Goal: Information Seeking & Learning: Learn about a topic

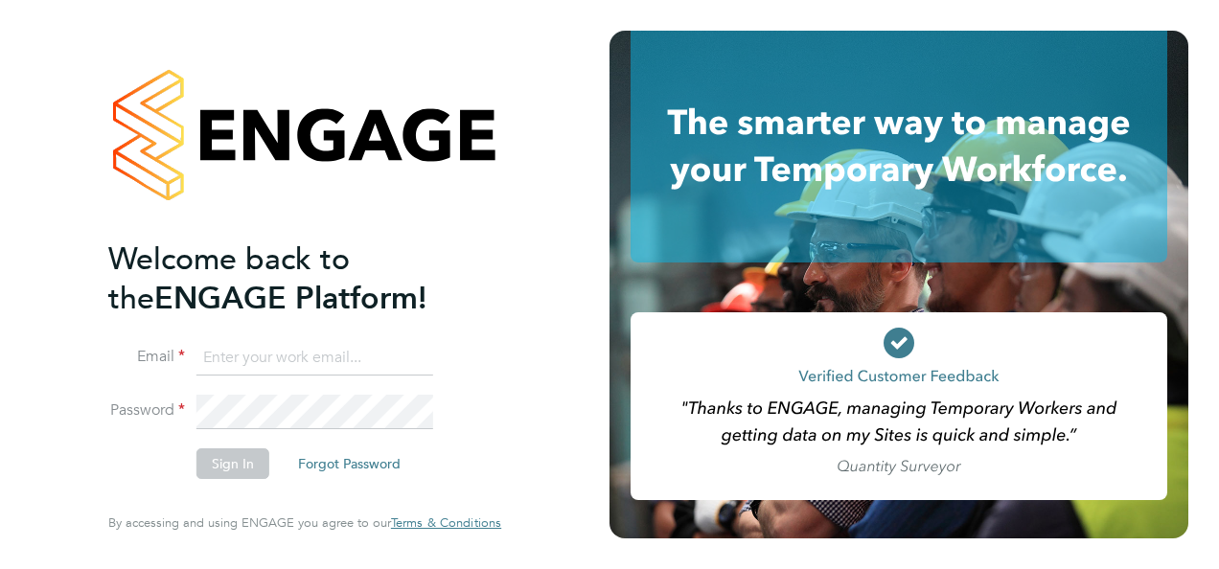
type input "nathan.morris@ncclondon.ac.uk"
click at [236, 469] on button "Sign In" at bounding box center [232, 463] width 73 height 31
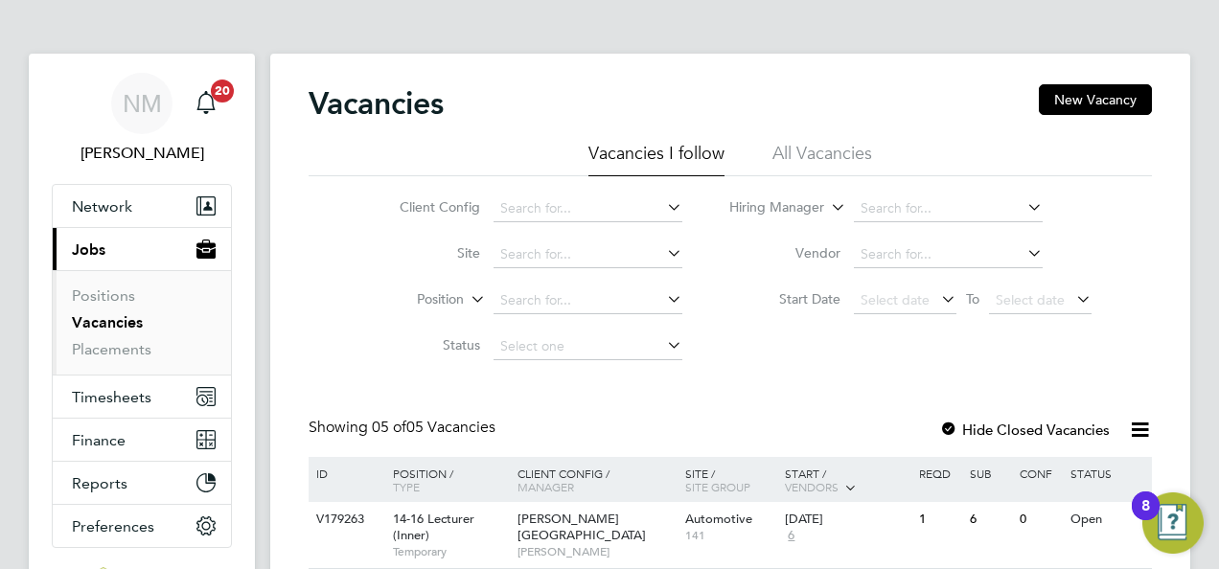
click at [1177, 303] on div "Vacancies New Vacancy Vacancies I follow All Vacancies Client Config Site Posit…" at bounding box center [730, 490] width 920 height 873
drag, startPoint x: 1177, startPoint y: 303, endPoint x: 1205, endPoint y: 395, distance: 96.1
click at [1205, 395] on div "NM Nathan Morris Notifications 20 Applications: Network Sites Workers Current p…" at bounding box center [609, 478] width 1219 height 957
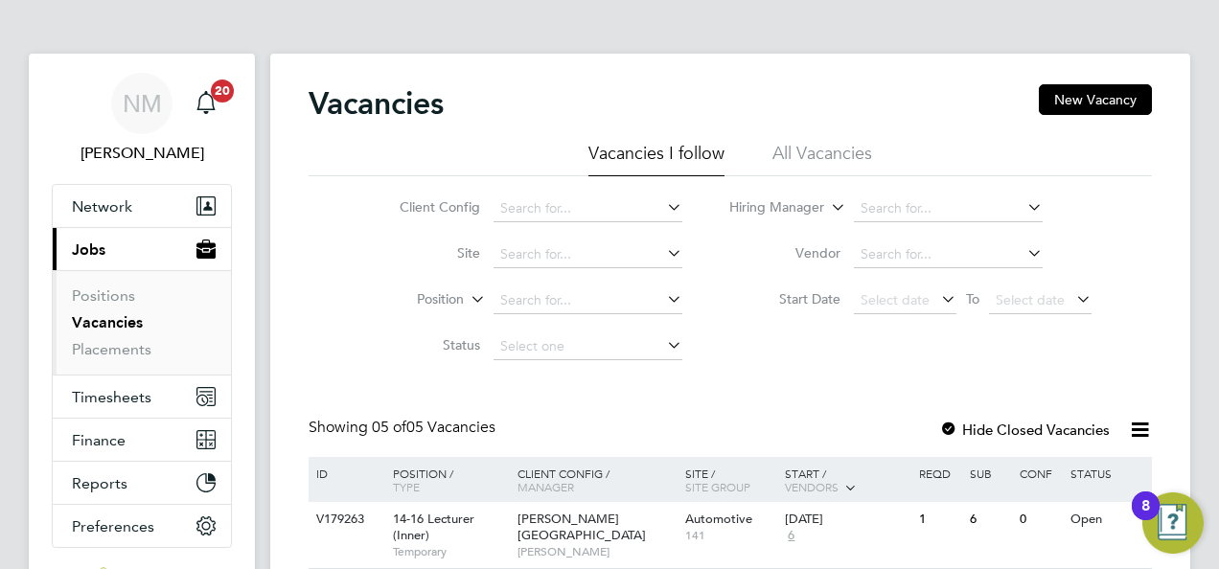
click at [895, 96] on div "Vacancies New Vacancy" at bounding box center [729, 112] width 843 height 57
drag, startPoint x: 895, startPoint y: 96, endPoint x: 747, endPoint y: 121, distance: 149.6
click at [747, 121] on div "Vacancies New Vacancy" at bounding box center [729, 112] width 843 height 57
drag, startPoint x: 378, startPoint y: 322, endPoint x: 389, endPoint y: 161, distance: 161.3
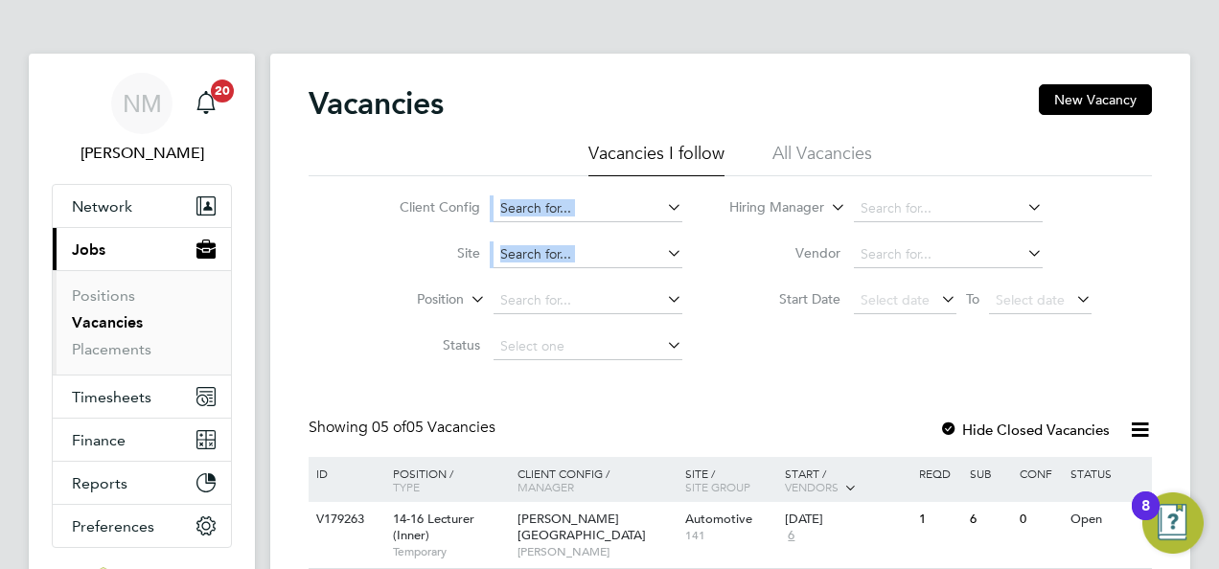
click at [389, 161] on div "Vacancies I follow All Vacancies Client Config Site Position Status Hiring Mana…" at bounding box center [729, 256] width 843 height 228
drag, startPoint x: 389, startPoint y: 161, endPoint x: 360, endPoint y: 240, distance: 83.7
click at [360, 240] on li "Site" at bounding box center [526, 255] width 360 height 46
click at [351, 272] on li "Site" at bounding box center [526, 255] width 360 height 46
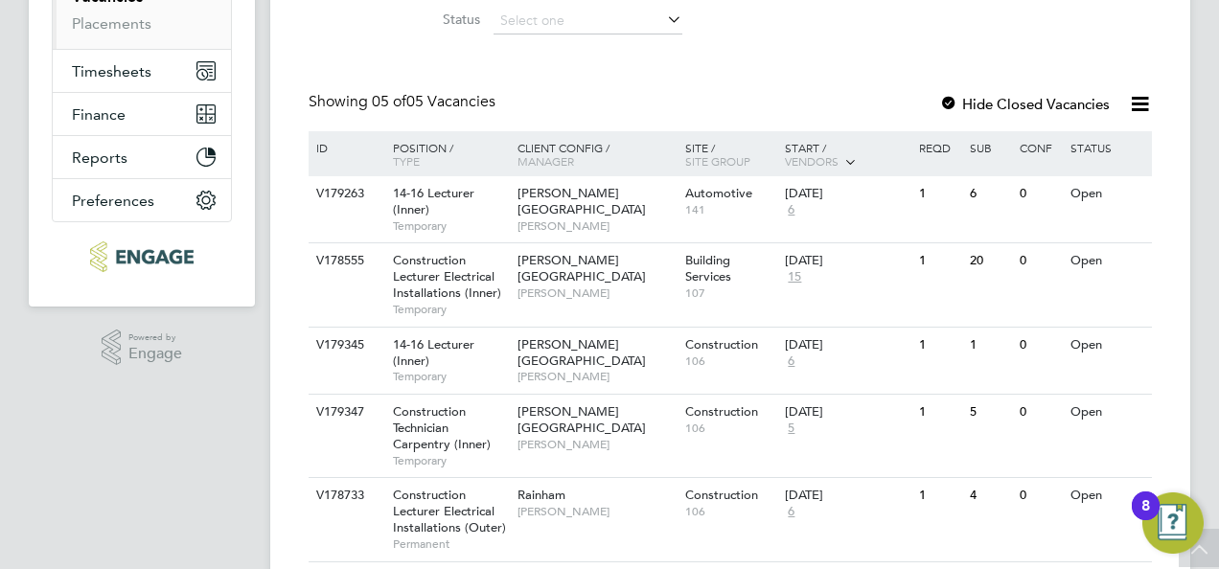
scroll to position [323, 0]
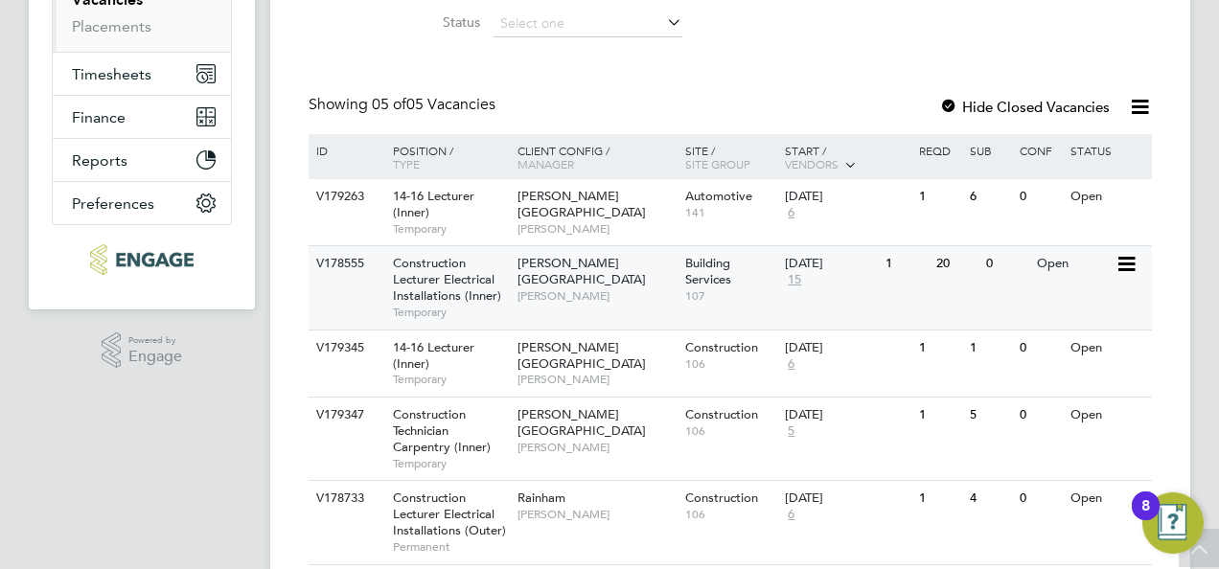
click at [456, 286] on span "Construction Lecturer Electrical Installations (Inner)" at bounding box center [447, 279] width 108 height 49
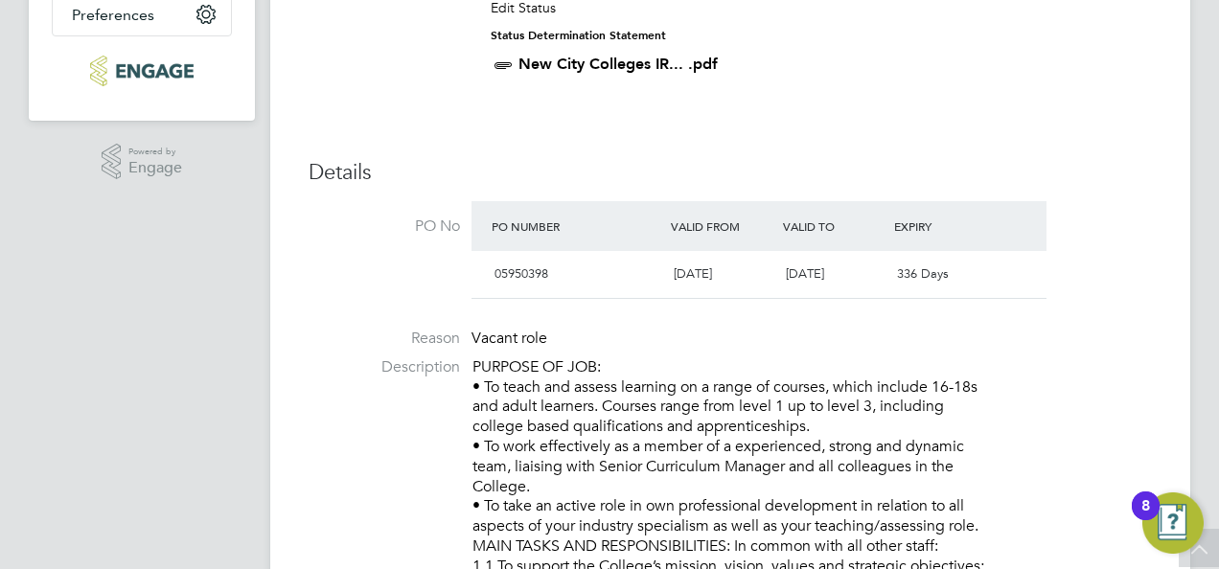
drag, startPoint x: 1182, startPoint y: 225, endPoint x: 1177, endPoint y: 300, distance: 74.9
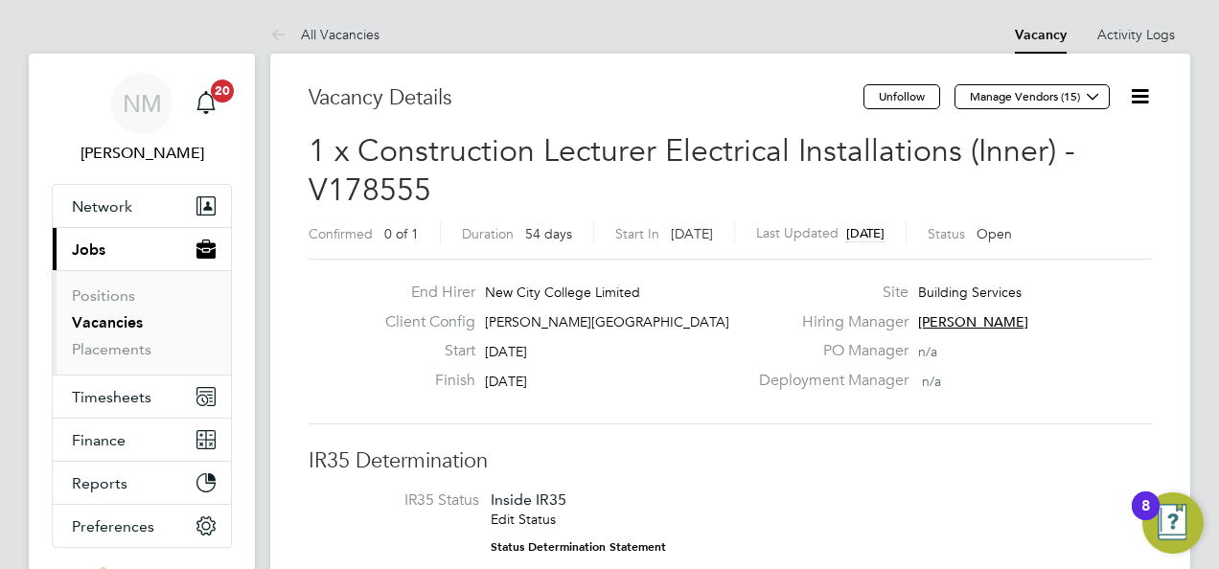
click at [125, 323] on link "Vacancies" at bounding box center [107, 322] width 71 height 18
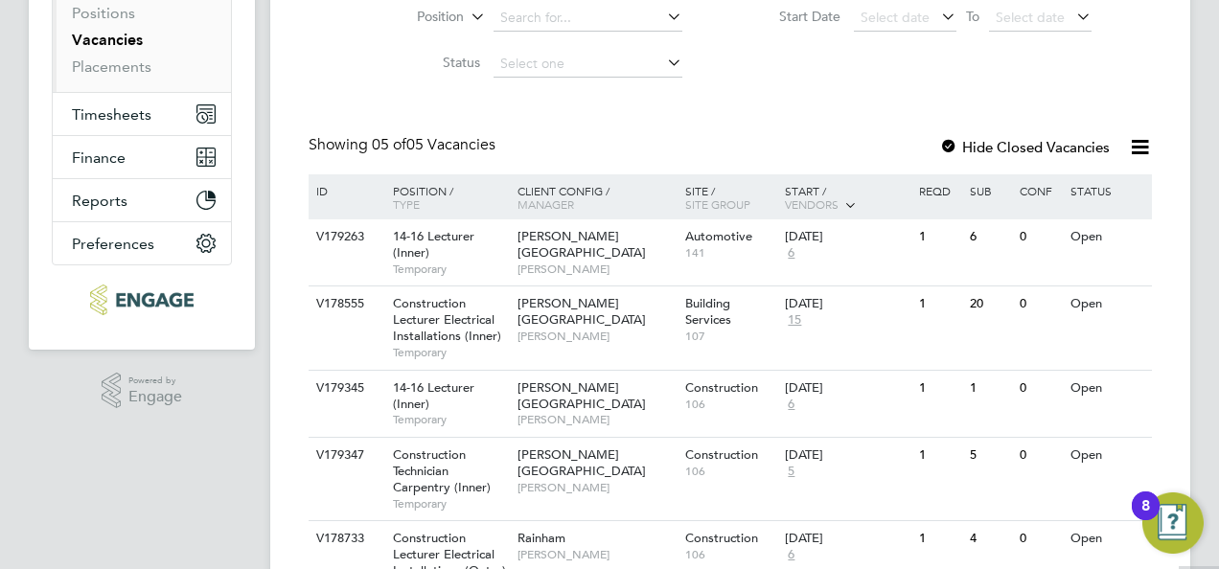
scroll to position [302, 0]
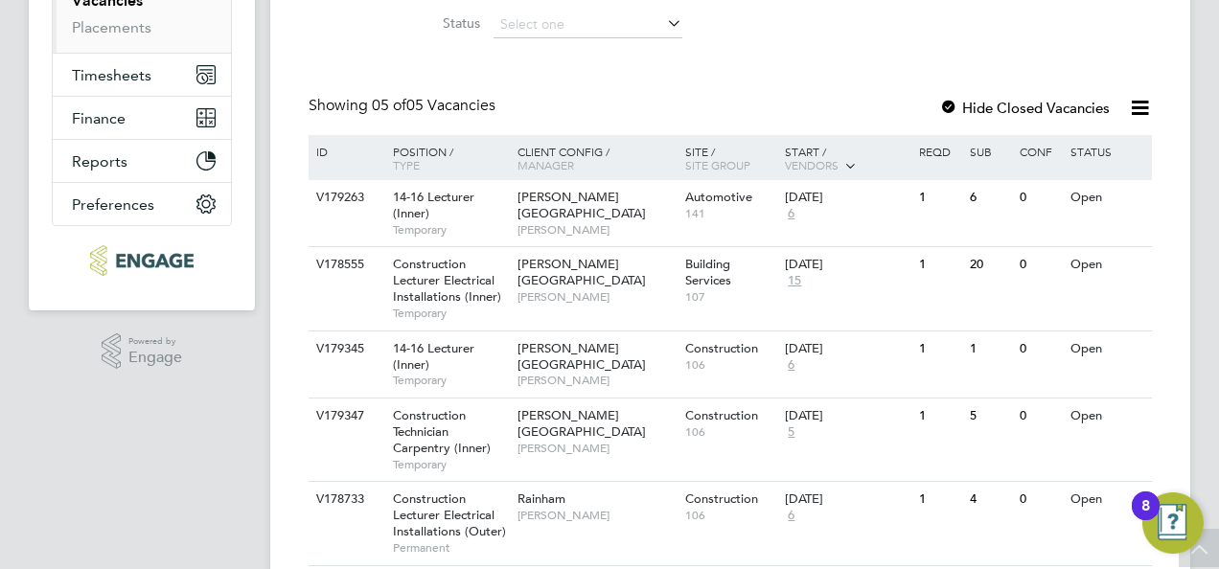
scroll to position [385, 0]
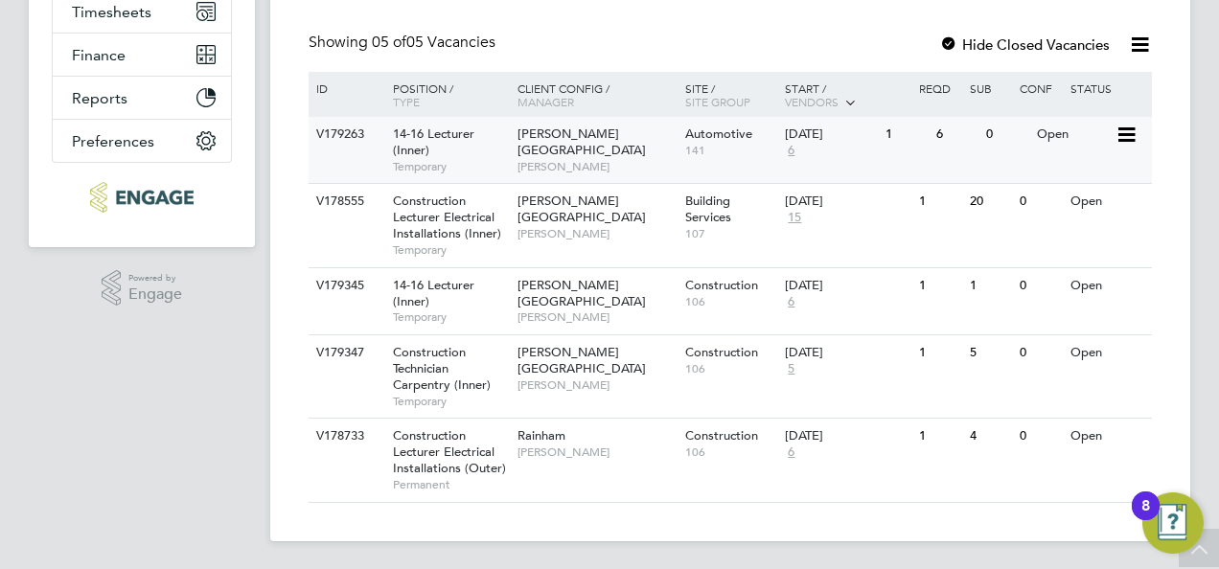
click at [609, 141] on div "Hackney Campus Nathan Morris" at bounding box center [597, 150] width 168 height 66
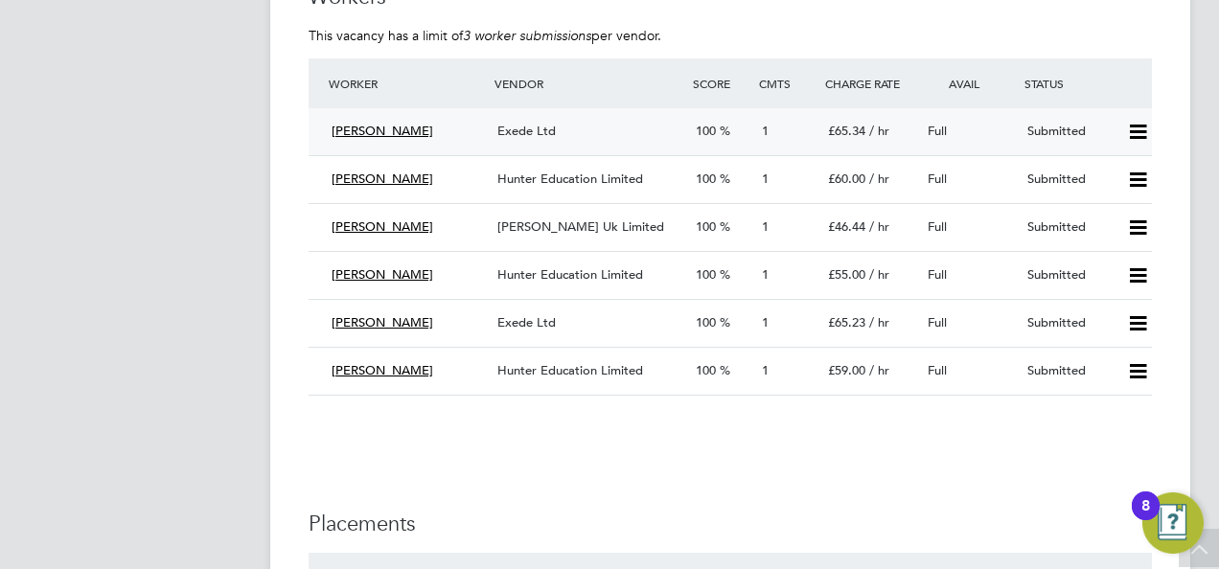
click at [383, 127] on span "Clinton Poley" at bounding box center [382, 131] width 102 height 16
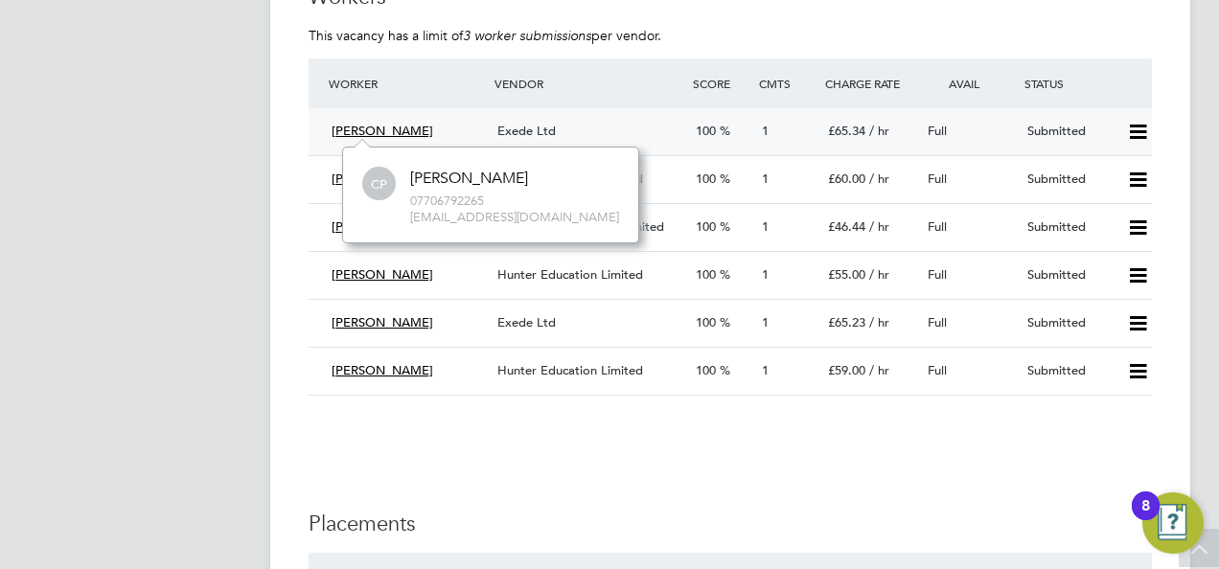
click at [1136, 133] on icon at bounding box center [1138, 132] width 24 height 15
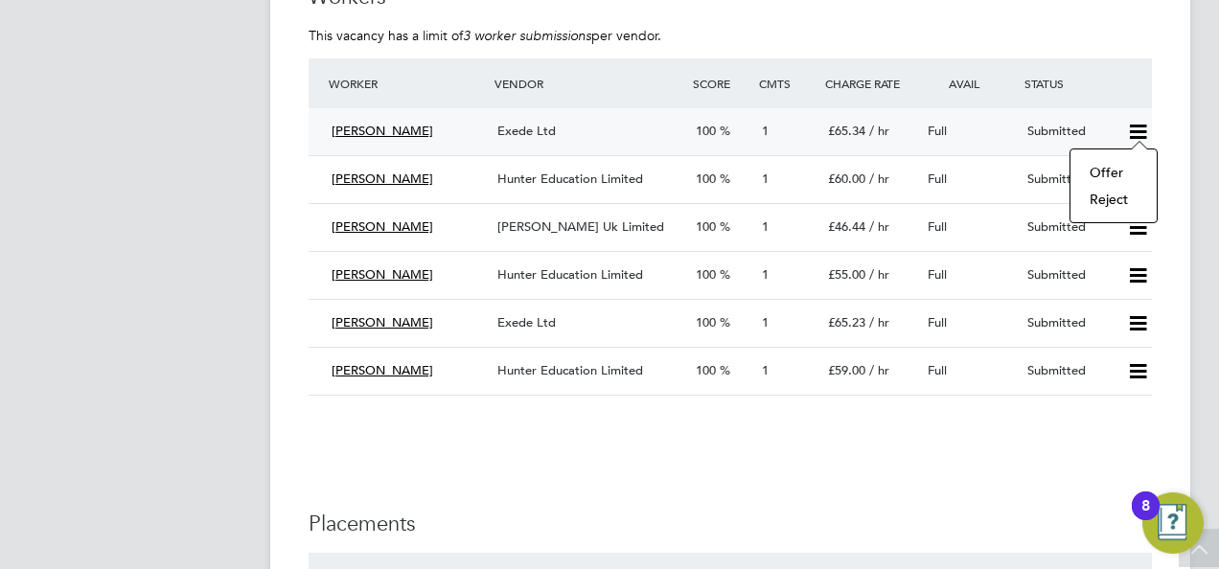
click at [374, 129] on span "Clinton Poley" at bounding box center [382, 131] width 102 height 16
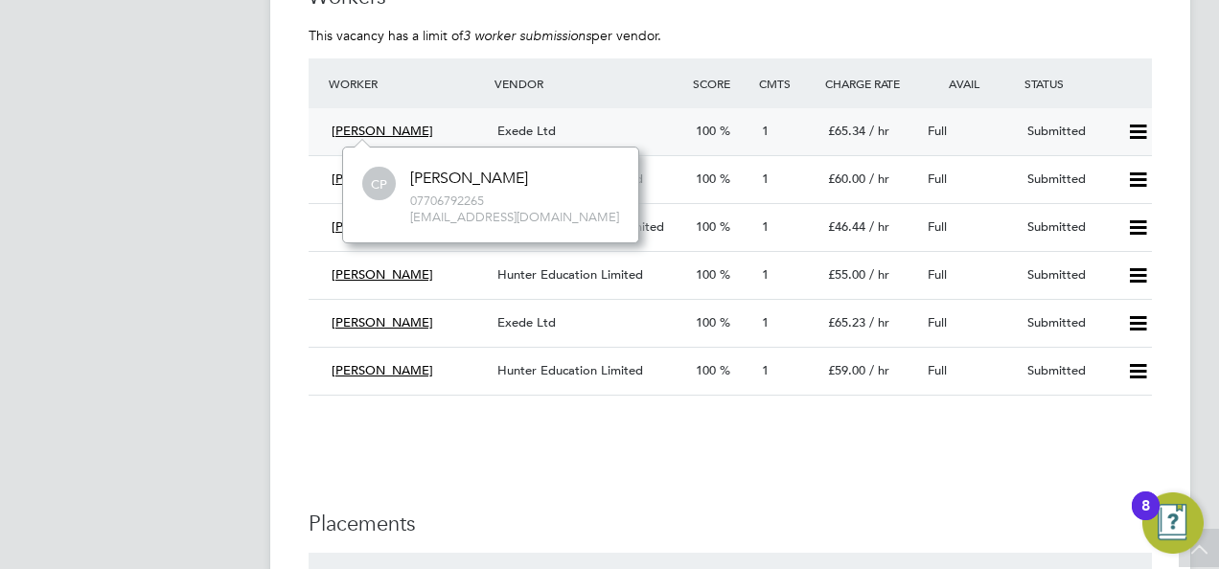
click at [374, 129] on span "Clinton Poley" at bounding box center [382, 131] width 102 height 16
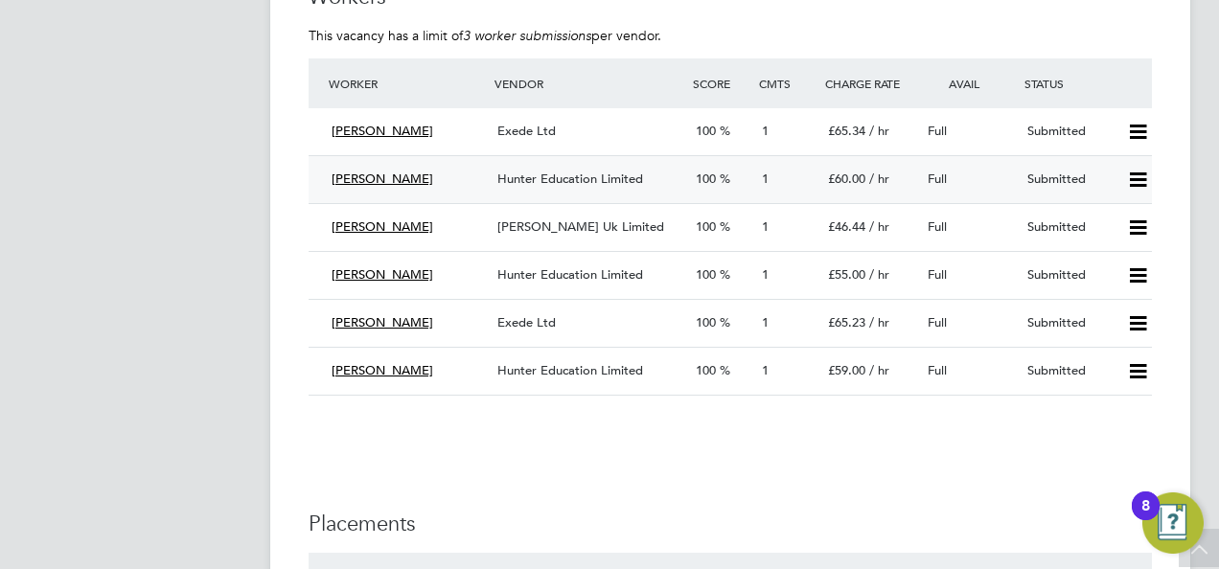
click at [406, 179] on span "Dermott Matthews" at bounding box center [382, 179] width 102 height 16
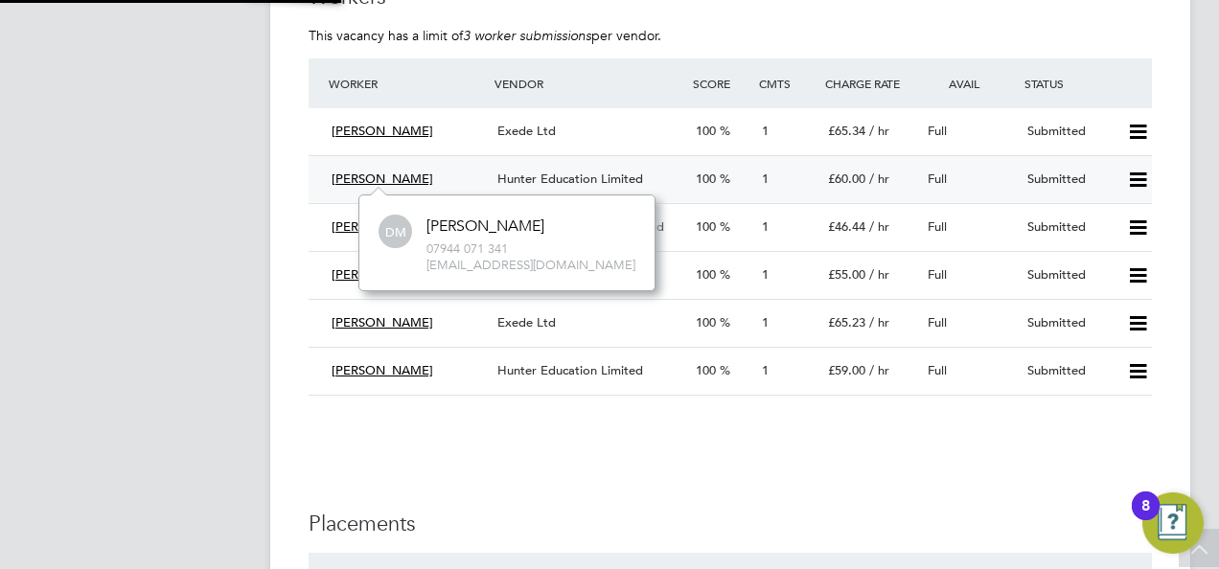
scroll to position [95, 287]
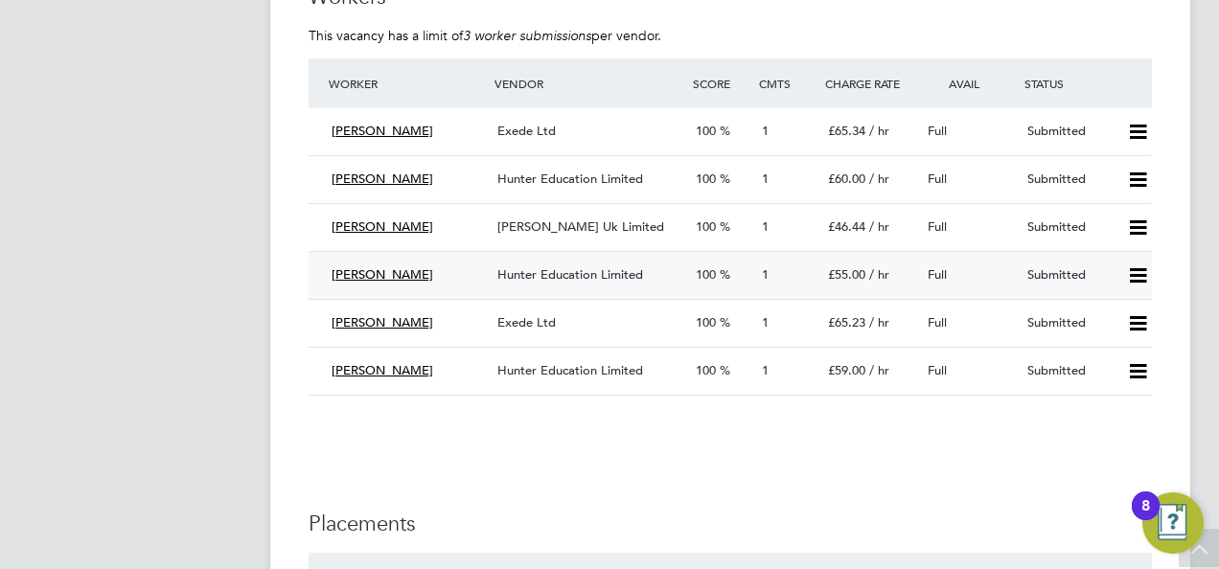
click at [1137, 280] on icon at bounding box center [1138, 275] width 24 height 15
click at [391, 278] on span "Kevin Gallagher" at bounding box center [382, 274] width 102 height 16
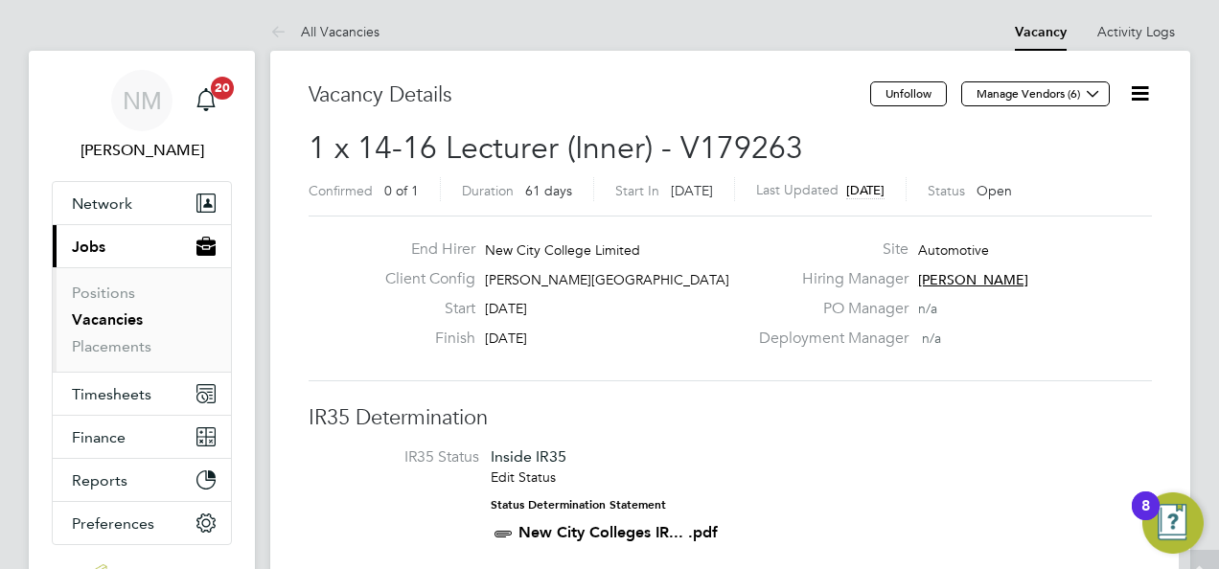
scroll to position [0, 0]
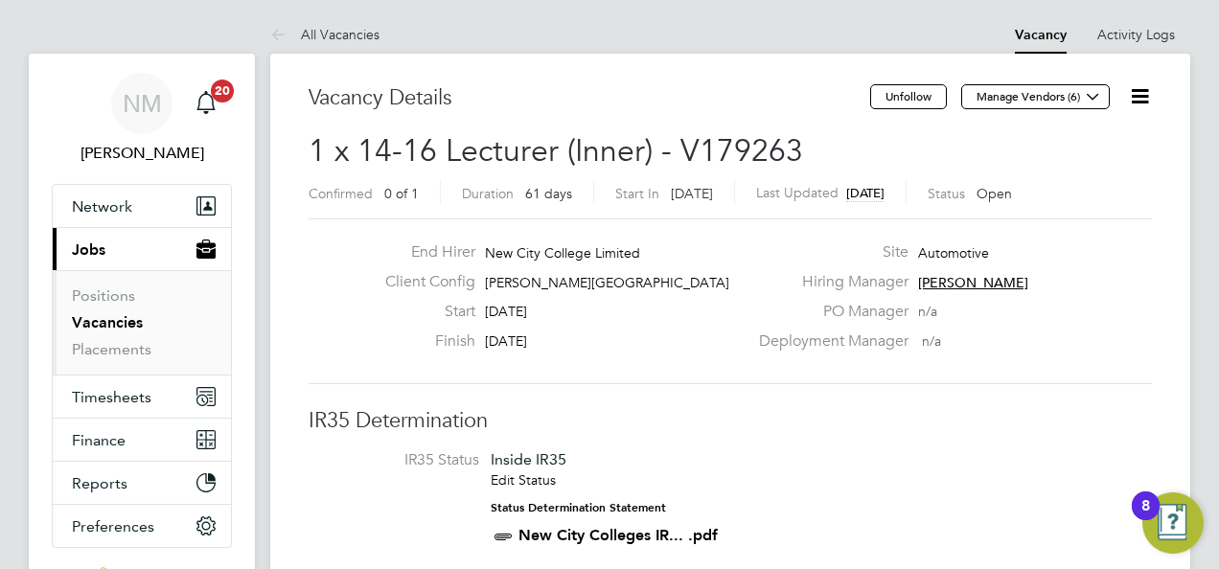
click at [120, 326] on link "Vacancies" at bounding box center [107, 322] width 71 height 18
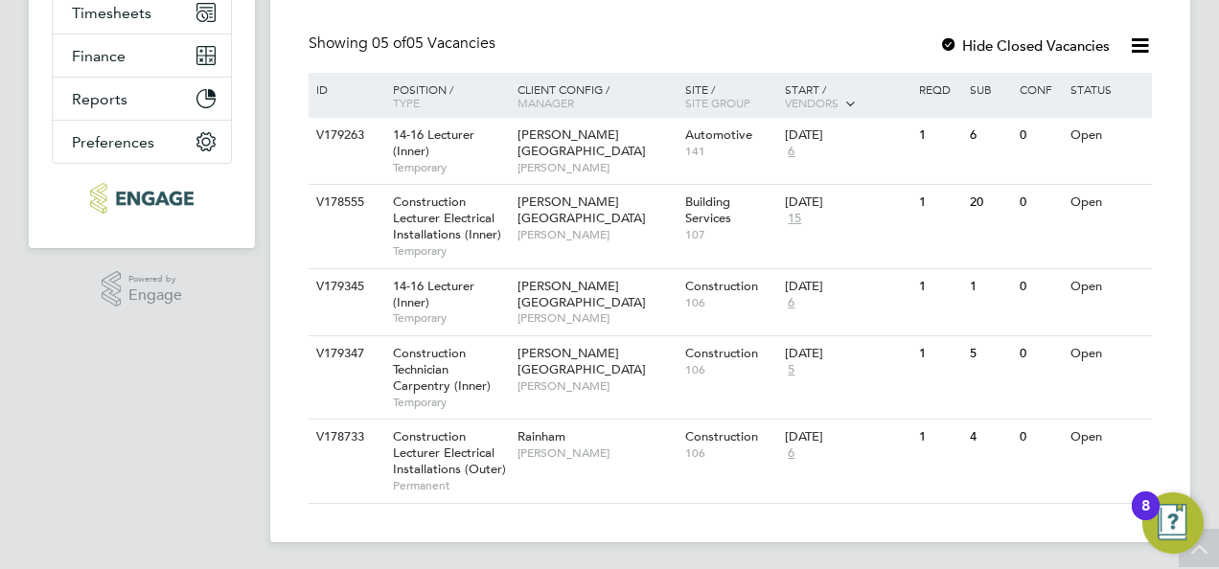
scroll to position [385, 0]
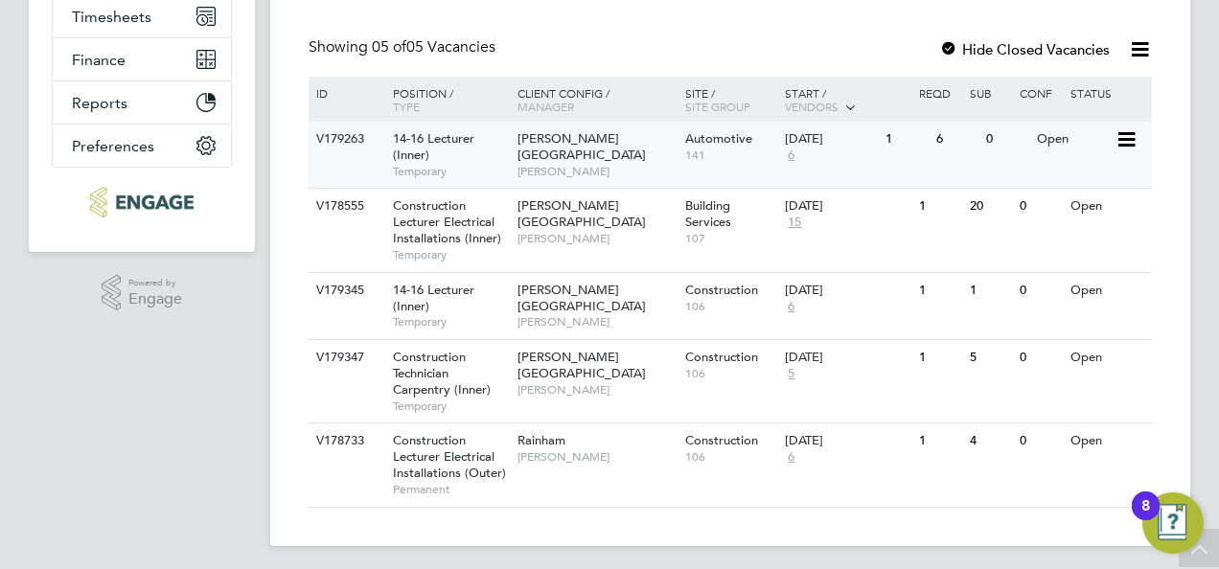
scroll to position [382, 0]
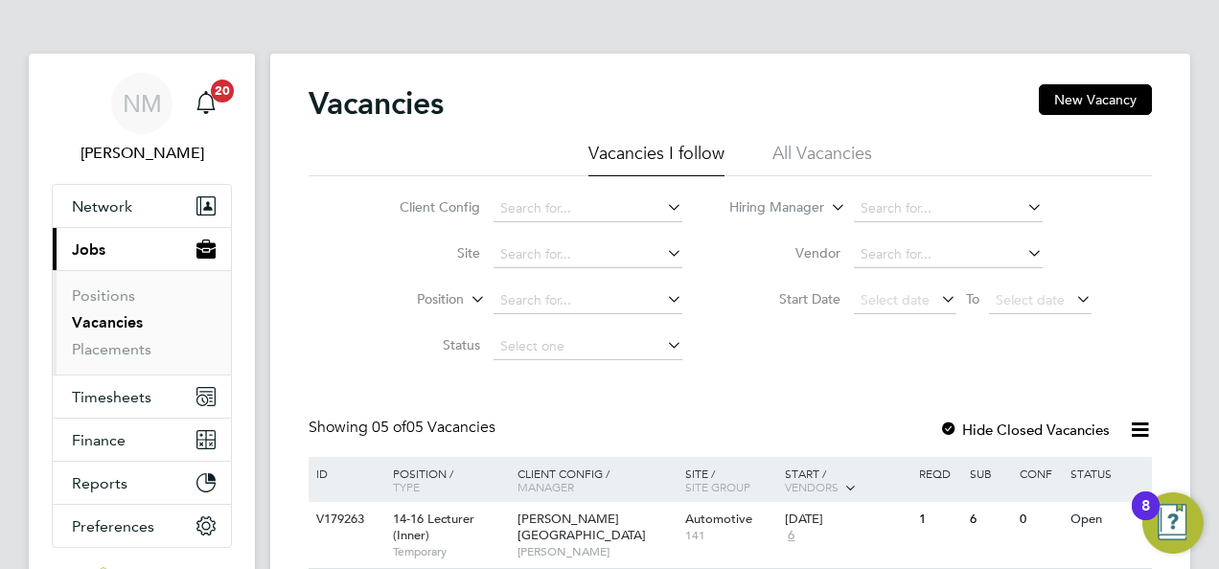
click at [1204, 223] on div "NM [PERSON_NAME] Notifications 20 Applications: Network Sites Workers Current p…" at bounding box center [609, 478] width 1219 height 957
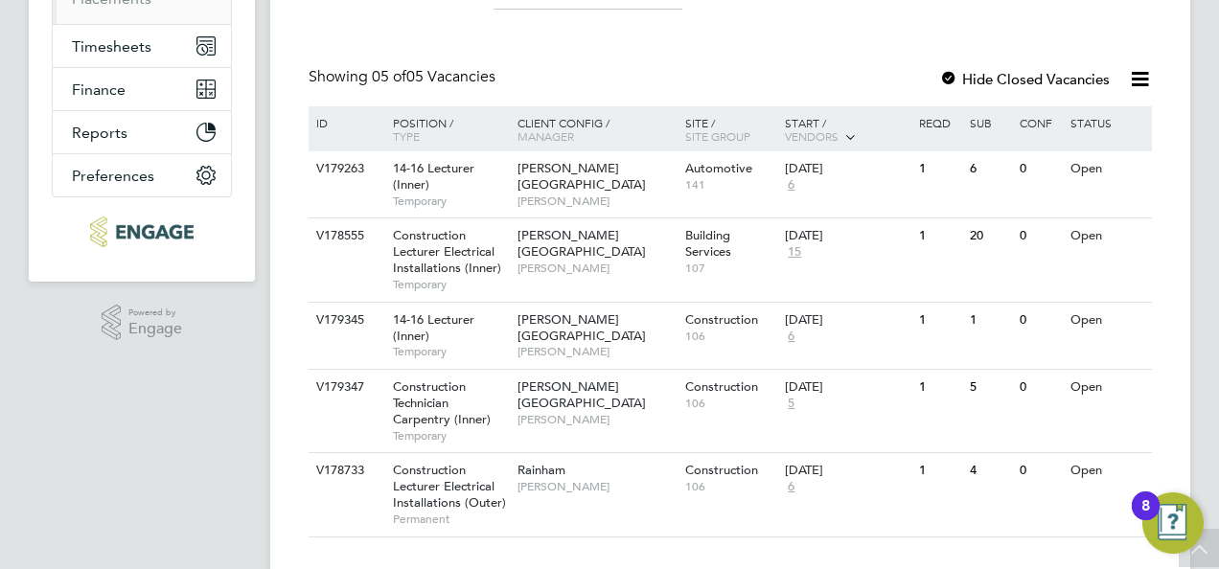
scroll to position [298, 0]
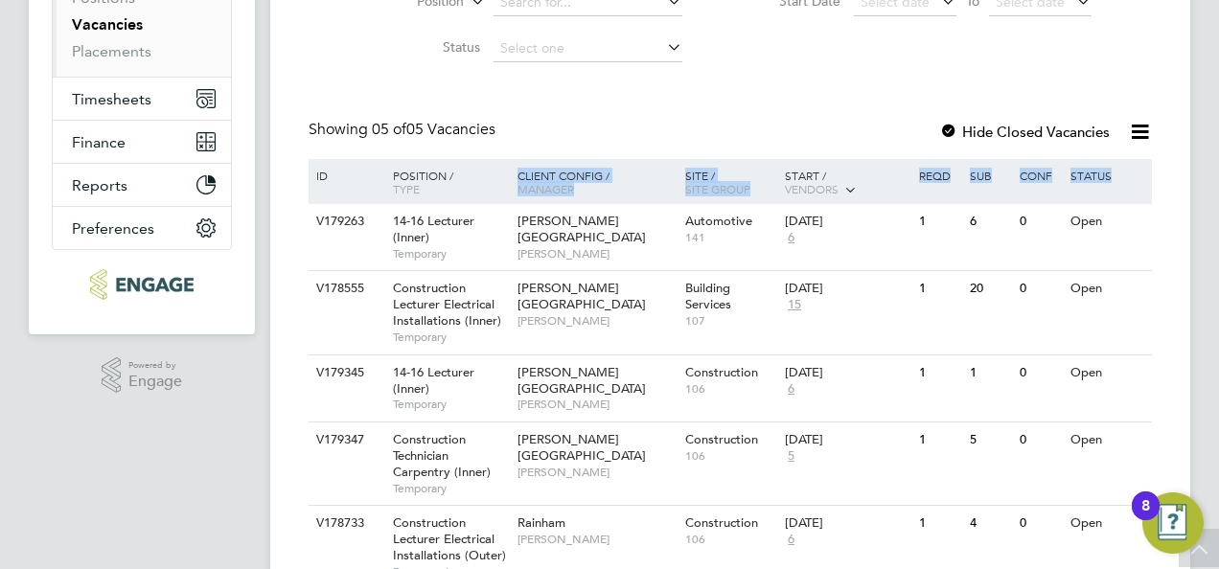
drag, startPoint x: 1218, startPoint y: 280, endPoint x: 1222, endPoint y: 134, distance: 145.7
click at [1218, 134] on html "NM [PERSON_NAME] Notifications 20 Applications: Network Sites Workers Current p…" at bounding box center [609, 180] width 1219 height 957
drag, startPoint x: 1218, startPoint y: 134, endPoint x: 1217, endPoint y: 77, distance: 57.5
click at [1217, 77] on div "NM [PERSON_NAME] Notifications 20 Applications: Network Sites Workers Current p…" at bounding box center [609, 180] width 1219 height 957
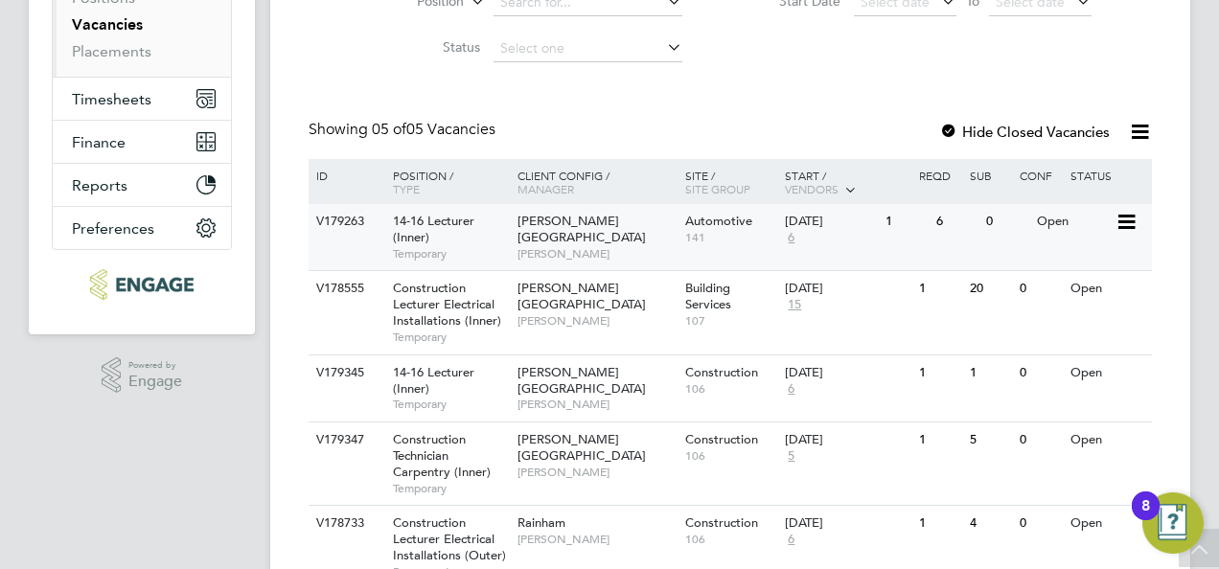
click at [429, 239] on div "14-16 Lecturer (Inner) Temporary" at bounding box center [445, 237] width 134 height 66
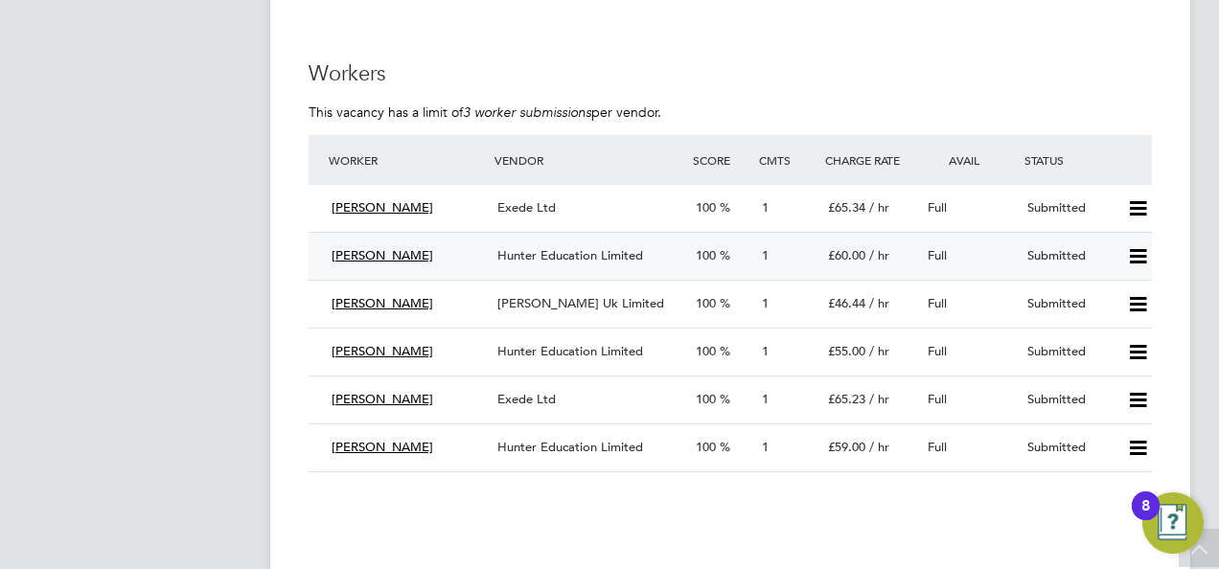
click at [406, 254] on span "Dermott Matthews" at bounding box center [382, 255] width 102 height 16
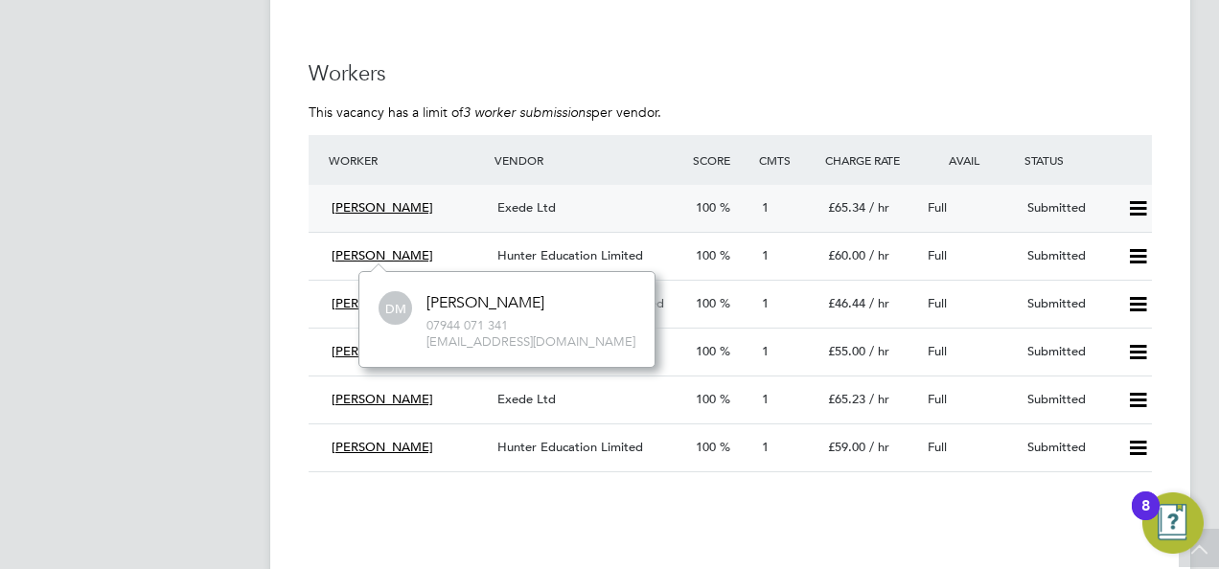
click at [380, 199] on span "Clinton Poley" at bounding box center [382, 207] width 102 height 16
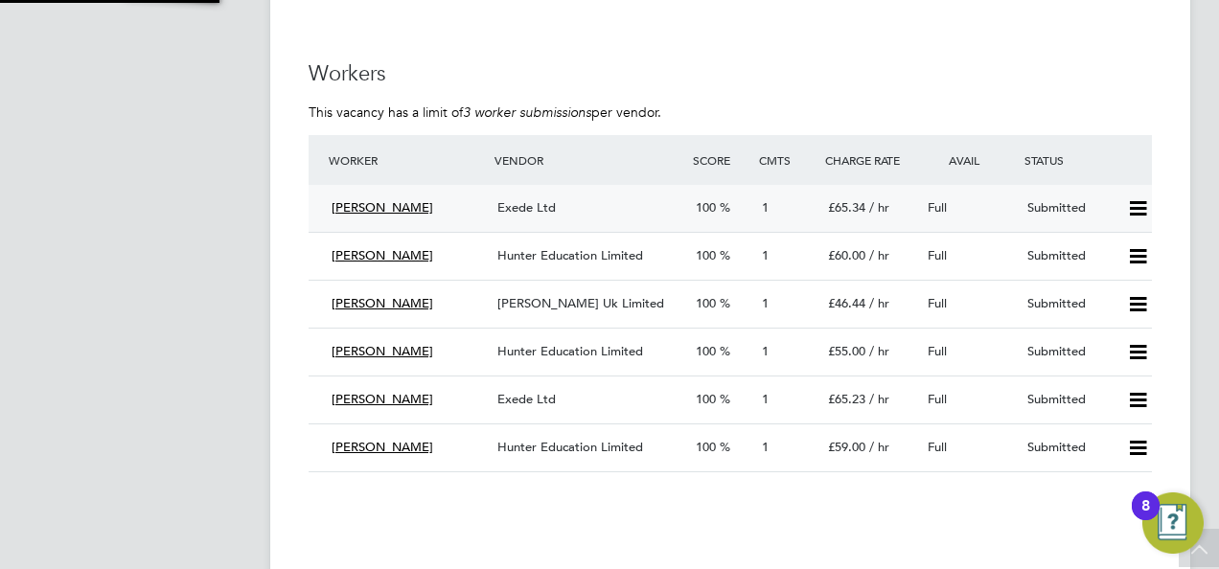
scroll to position [95, 287]
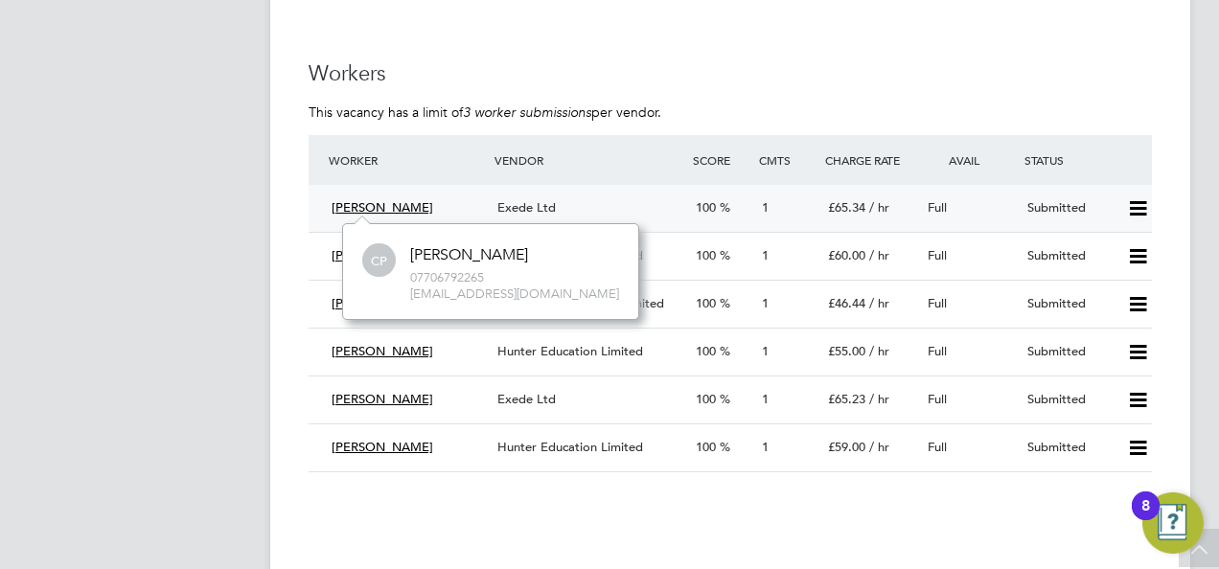
click at [380, 211] on span "Clinton Poley" at bounding box center [382, 207] width 102 height 16
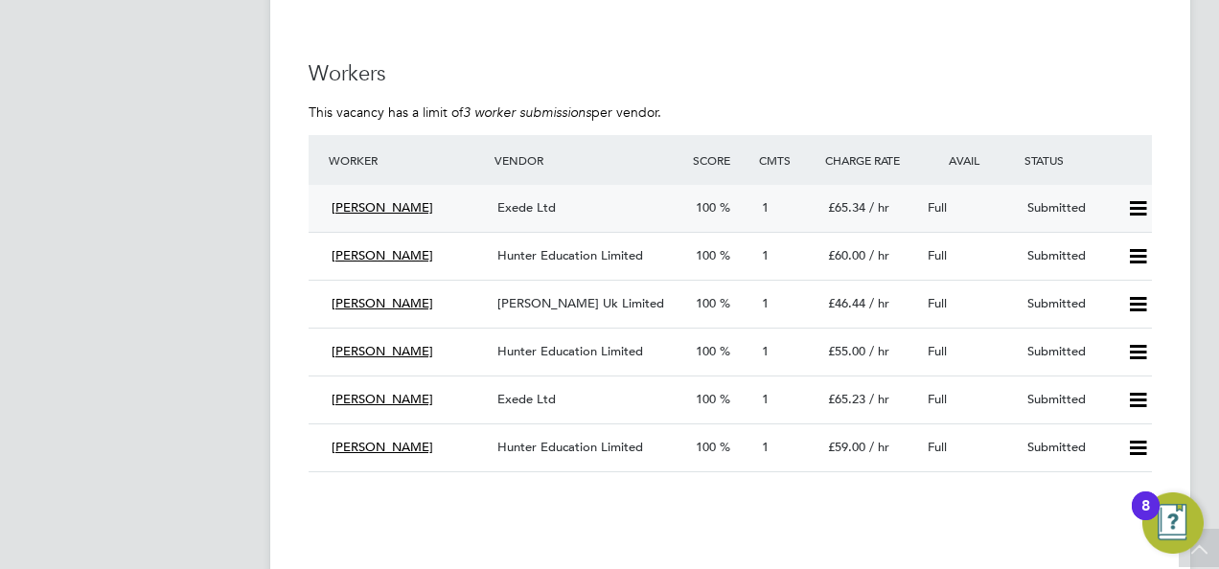
click at [369, 199] on span "Clinton Poley" at bounding box center [382, 207] width 102 height 16
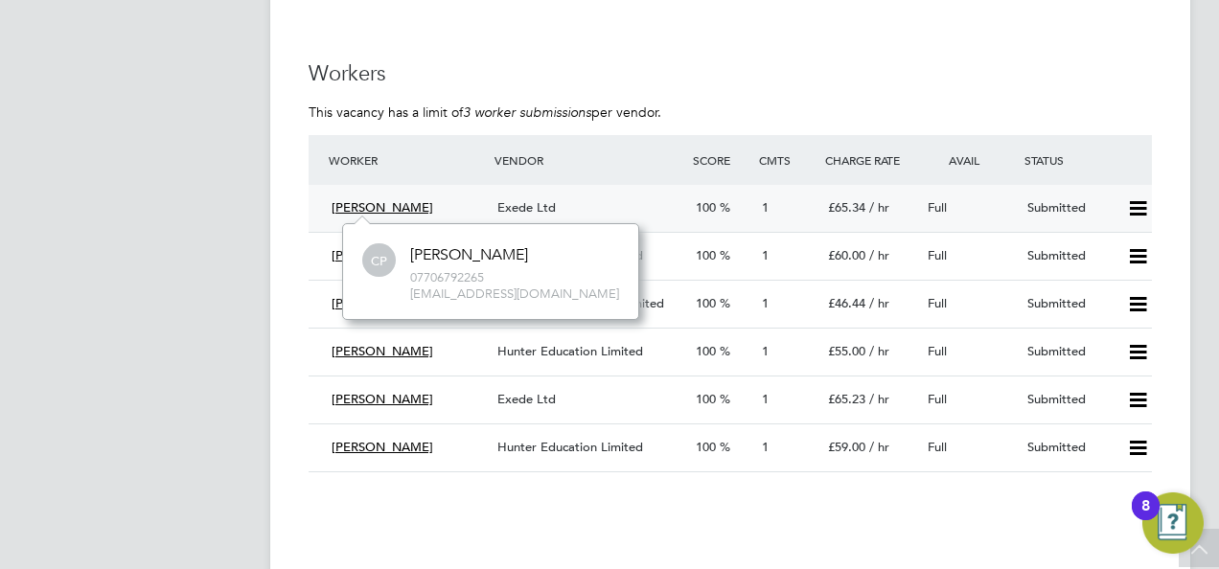
click at [369, 208] on span "Clinton Poley" at bounding box center [382, 207] width 102 height 16
